Goal: Information Seeking & Learning: Learn about a topic

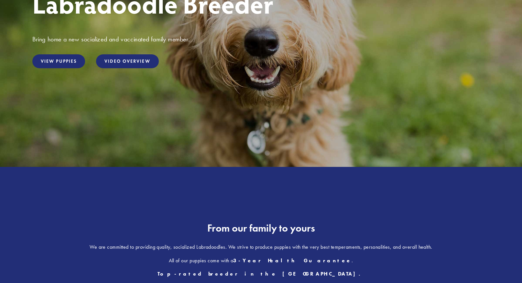
scroll to position [158, 0]
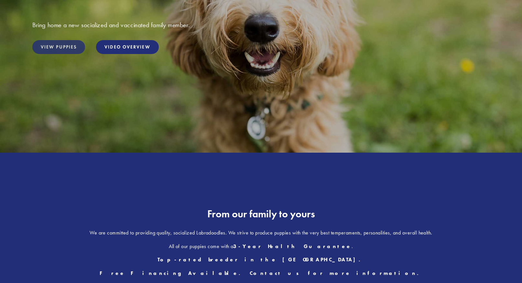
click at [56, 53] on link "View Puppies" at bounding box center [58, 47] width 53 height 14
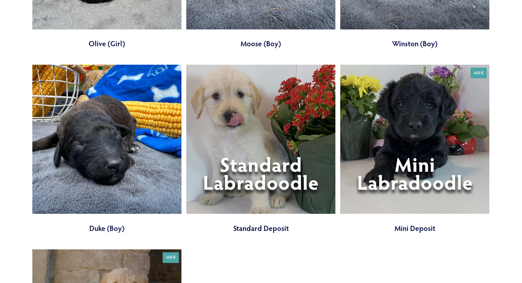
scroll to position [2484, 0]
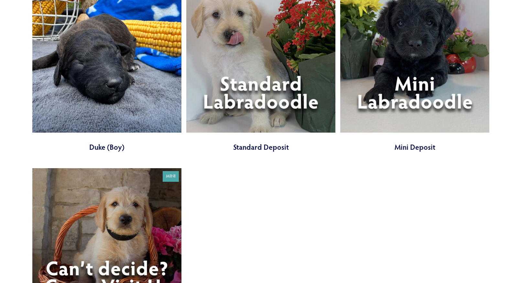
click at [401, 69] on link at bounding box center [414, 68] width 149 height 169
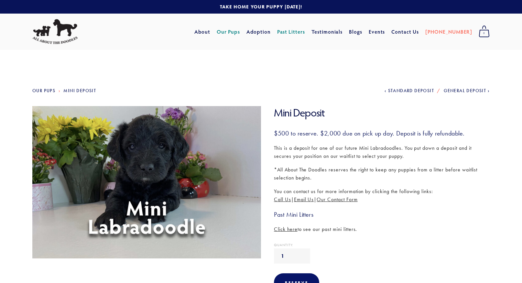
click at [239, 35] on link "Our Pups" at bounding box center [229, 32] width 24 height 12
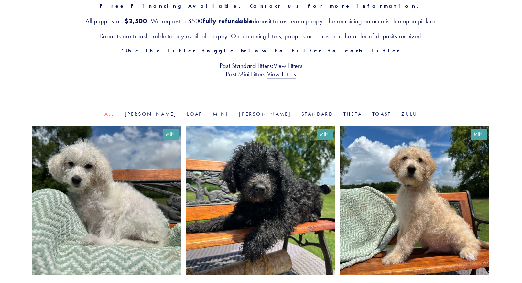
scroll to position [226, 0]
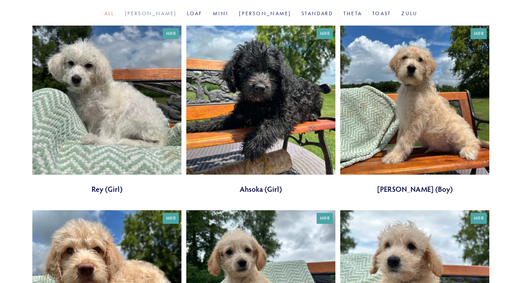
click at [173, 13] on link "[PERSON_NAME]" at bounding box center [151, 13] width 52 height 6
